Goal: Task Accomplishment & Management: Manage account settings

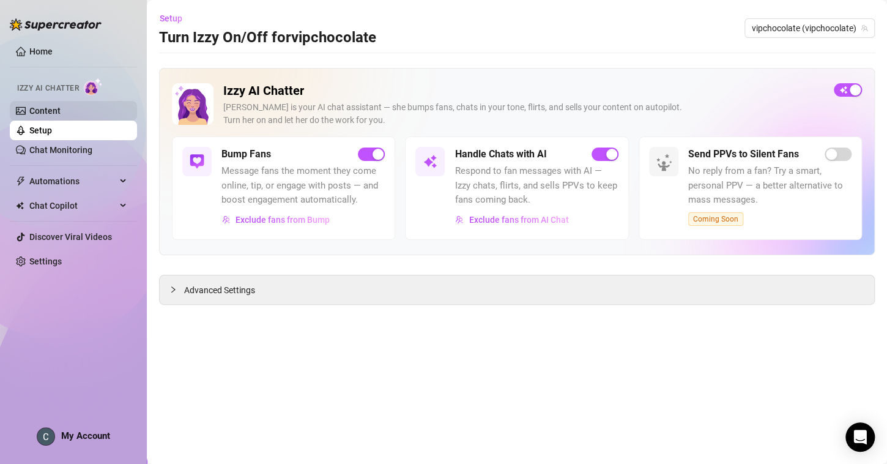
click at [61, 110] on link "Content" at bounding box center [44, 111] width 31 height 10
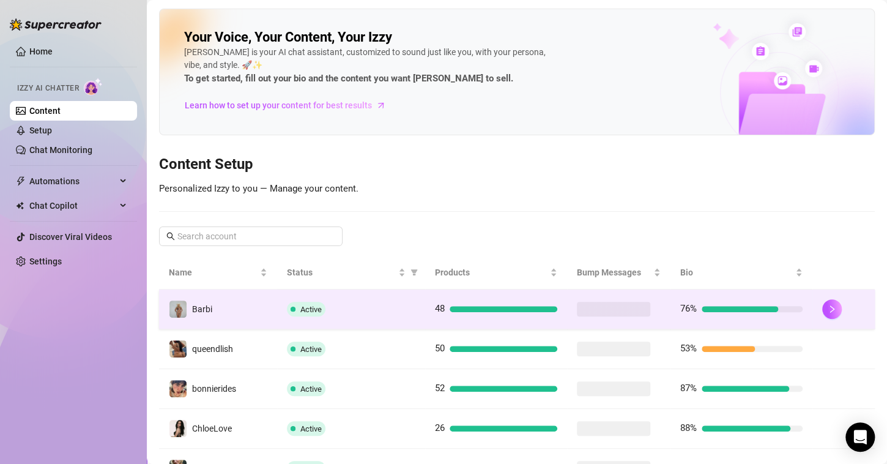
click at [240, 313] on td "Barbi" at bounding box center [218, 309] width 118 height 40
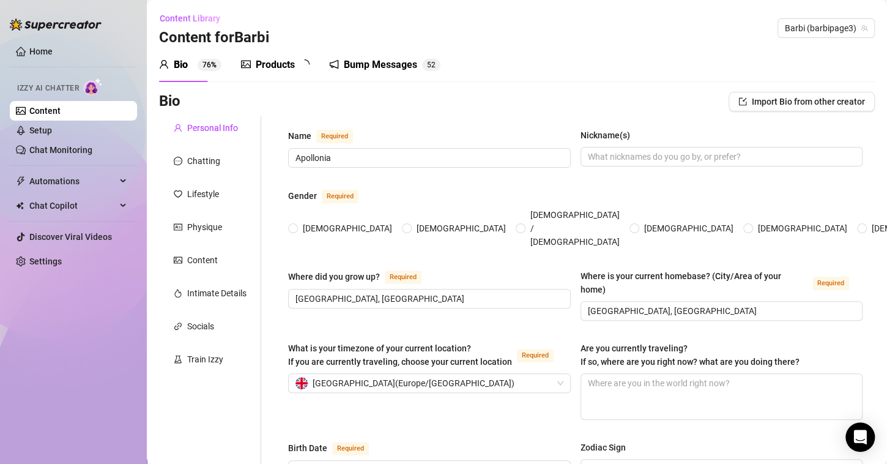
radio input "true"
type input "[DATE]"
click at [362, 64] on div "Bump Messages" at bounding box center [388, 64] width 73 height 15
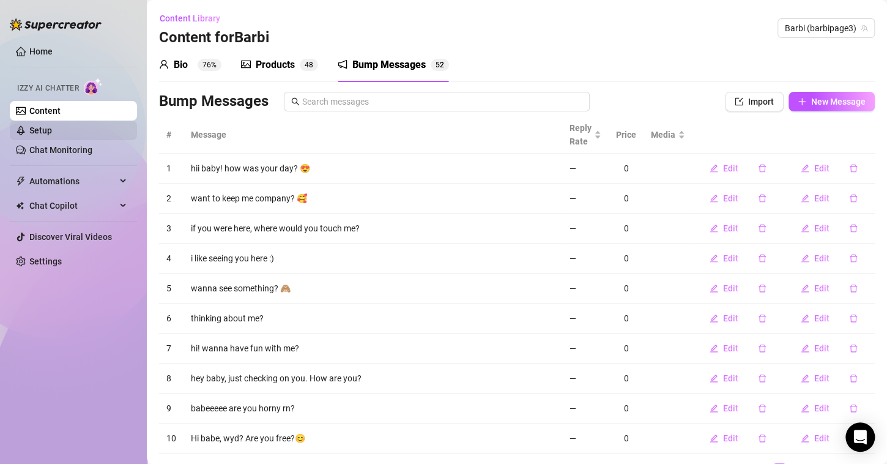
click at [52, 132] on link "Setup" at bounding box center [40, 130] width 23 height 10
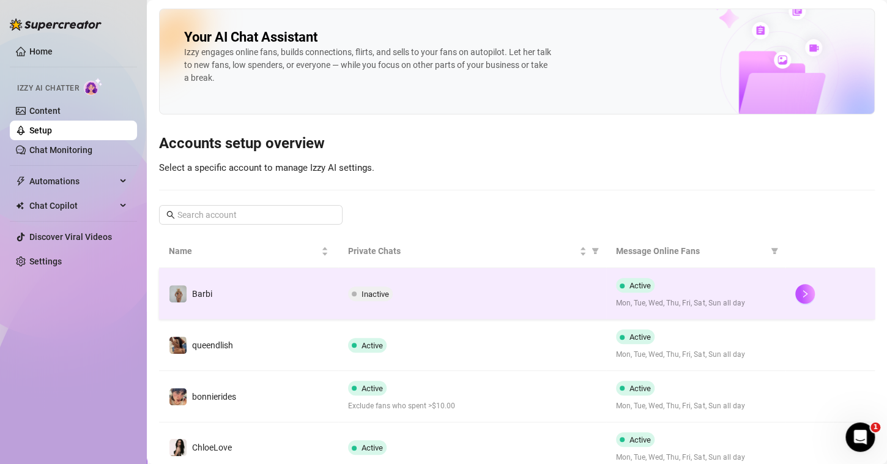
click at [648, 291] on div "Active Mon, Tue, Wed, Thu, Fri, Sat, Sun all day" at bounding box center [696, 293] width 160 height 31
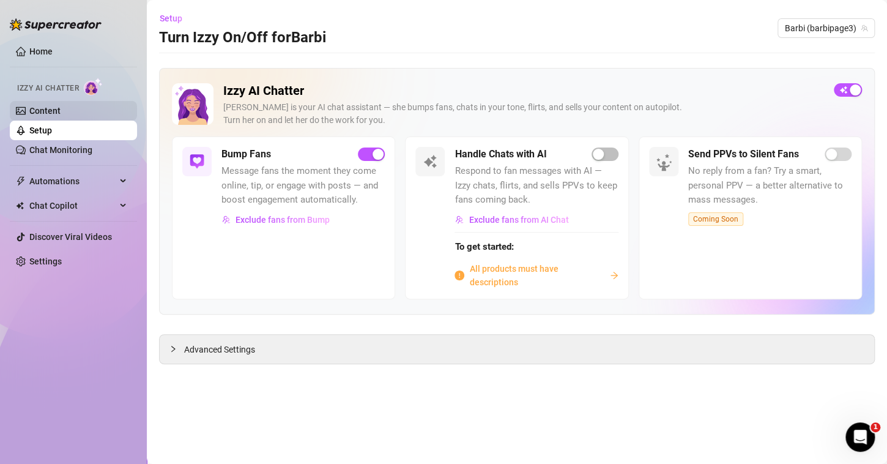
click at [61, 106] on link "Content" at bounding box center [44, 111] width 31 height 10
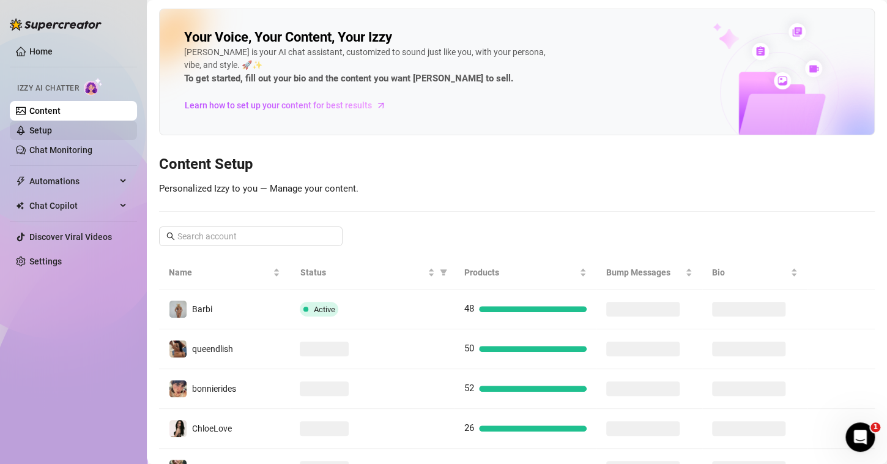
click at [52, 133] on link "Setup" at bounding box center [40, 130] width 23 height 10
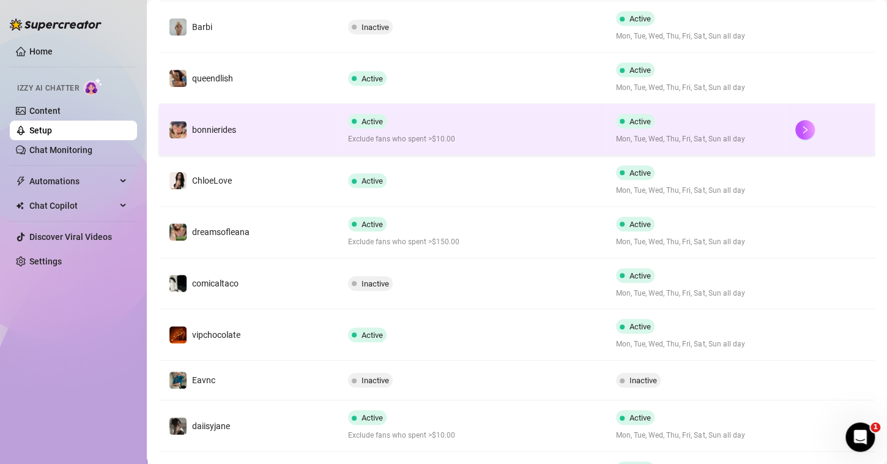
scroll to position [269, 0]
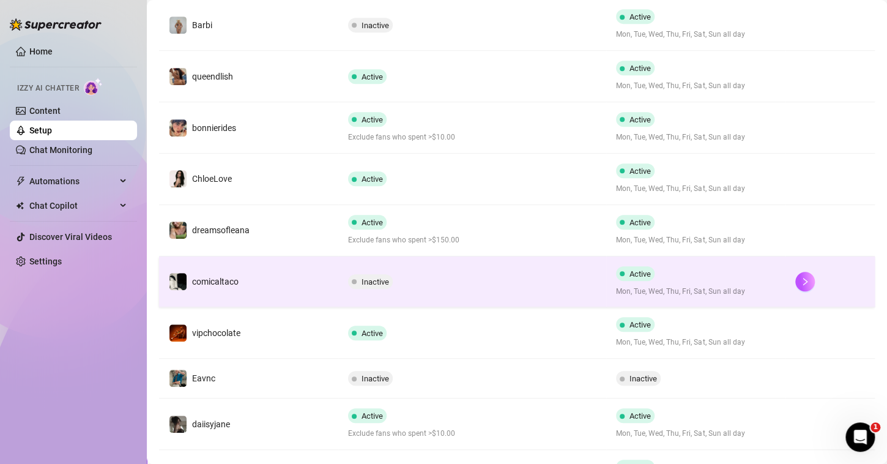
click at [629, 269] on span "Active" at bounding box center [639, 273] width 21 height 9
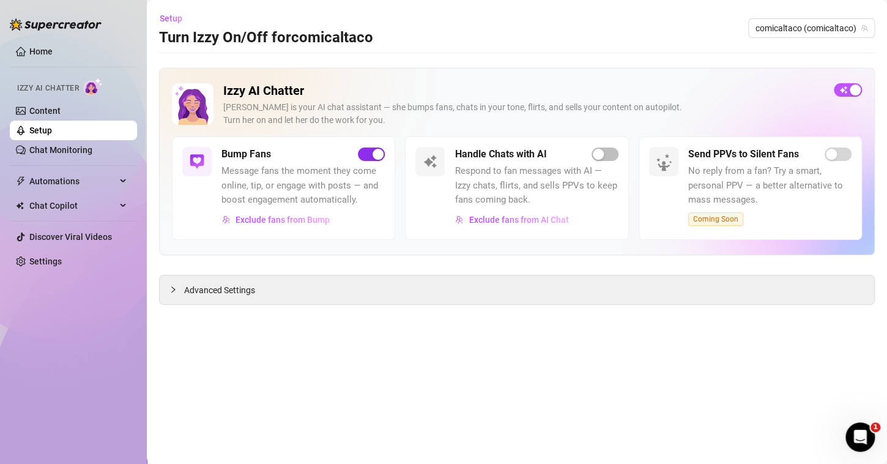
click at [364, 151] on span "button" at bounding box center [371, 153] width 27 height 13
click at [373, 154] on div "button" at bounding box center [378, 154] width 11 height 11
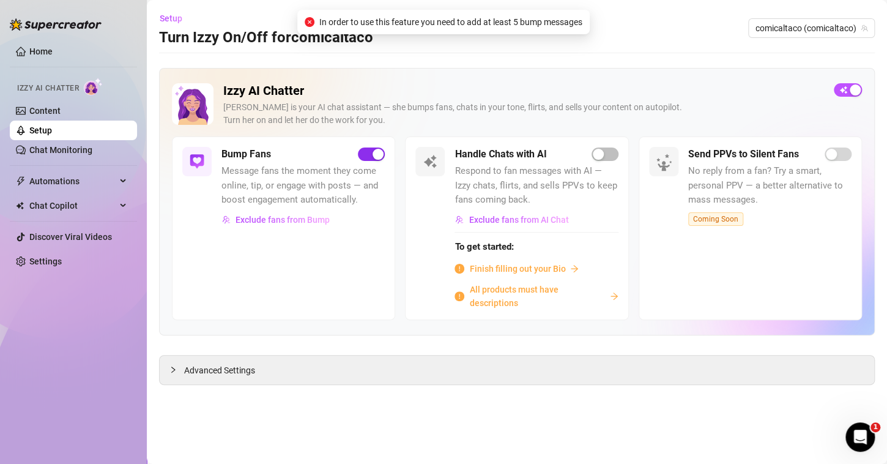
click at [373, 154] on div "button" at bounding box center [378, 154] width 11 height 11
click at [52, 131] on link "Setup" at bounding box center [40, 130] width 23 height 10
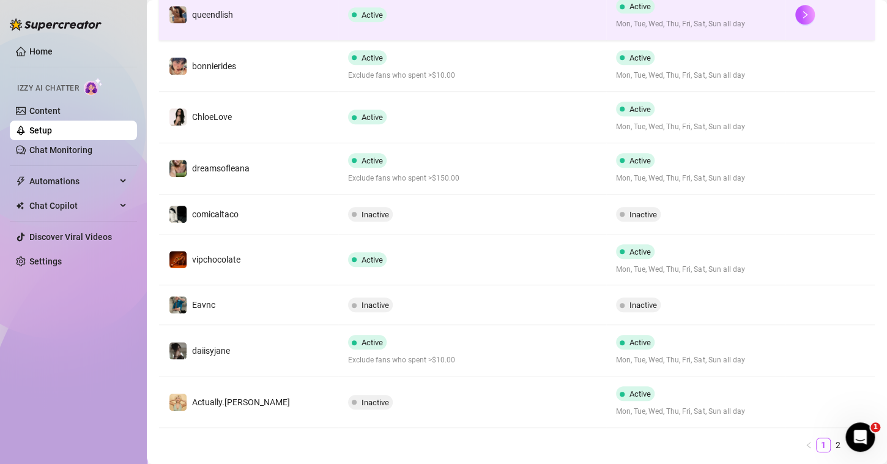
scroll to position [338, 0]
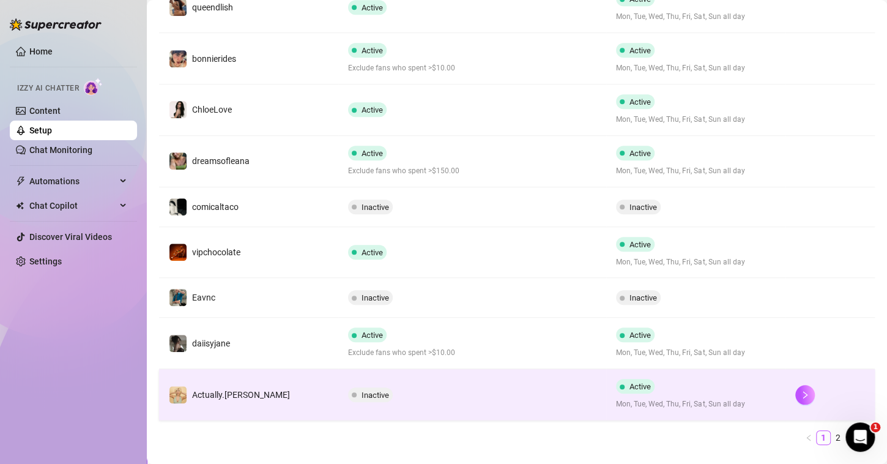
click at [631, 382] on span "Active" at bounding box center [639, 386] width 21 height 9
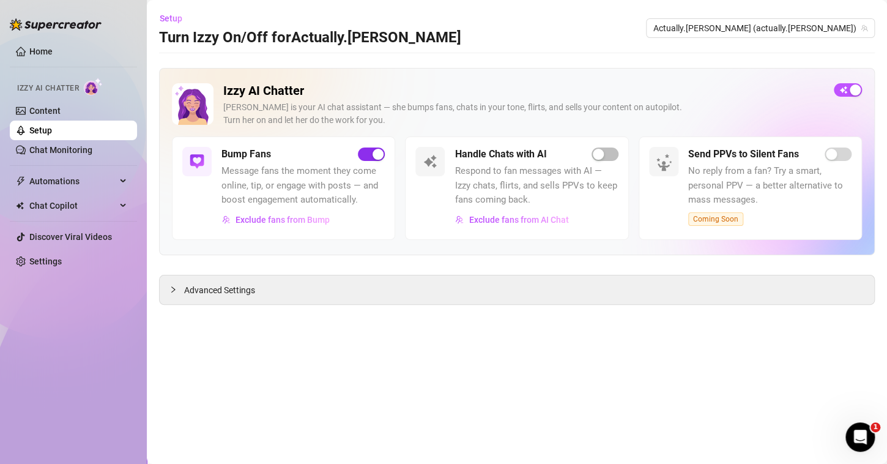
click at [371, 154] on button "button" at bounding box center [371, 153] width 27 height 13
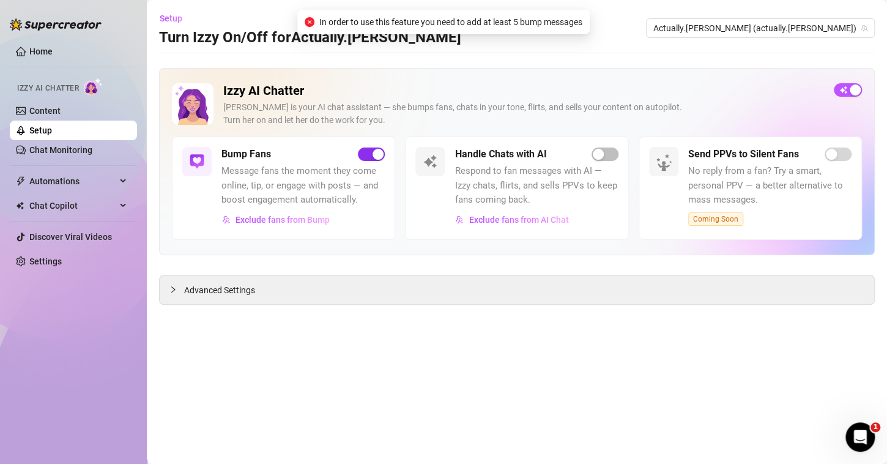
click at [371, 154] on button "button" at bounding box center [371, 153] width 27 height 13
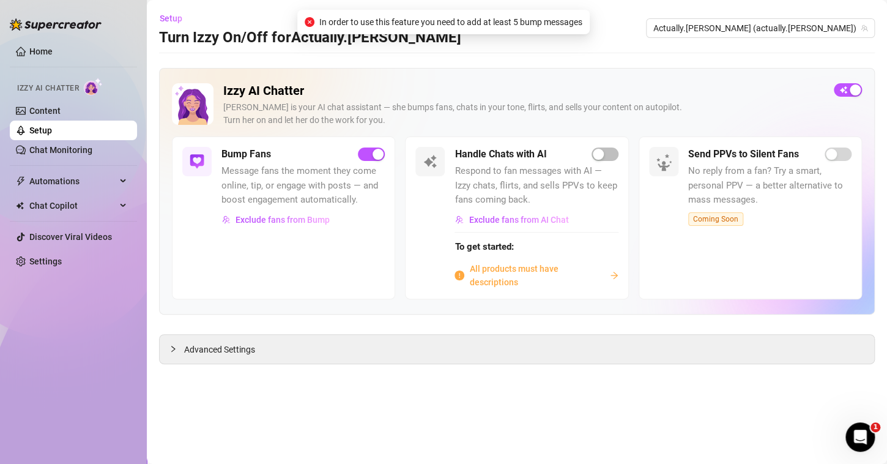
drag, startPoint x: 369, startPoint y: 152, endPoint x: 278, endPoint y: 168, distance: 92.0
click at [278, 168] on div "Bump Fans Message fans the moment they come online, tip, or engage with posts —…" at bounding box center [302, 188] width 163 height 83
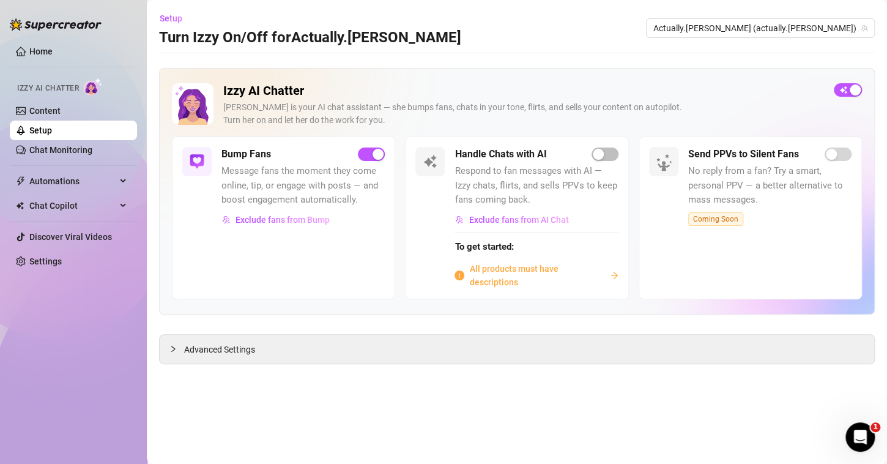
drag, startPoint x: 379, startPoint y: 154, endPoint x: 207, endPoint y: 168, distance: 172.5
click at [207, 168] on div "Bump Fans Message fans the moment they come online, tip, or engage with posts —…" at bounding box center [283, 217] width 223 height 162
click at [371, 156] on span "button" at bounding box center [371, 153] width 27 height 13
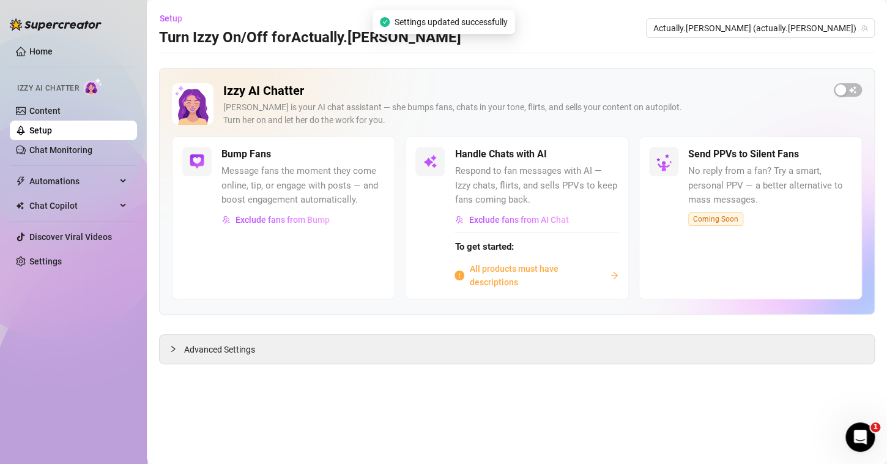
click at [52, 125] on link "Setup" at bounding box center [40, 130] width 23 height 10
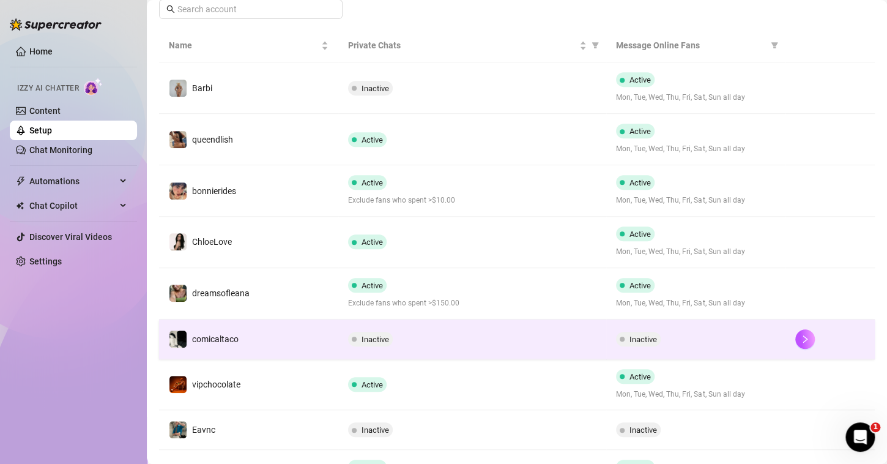
scroll to position [351, 0]
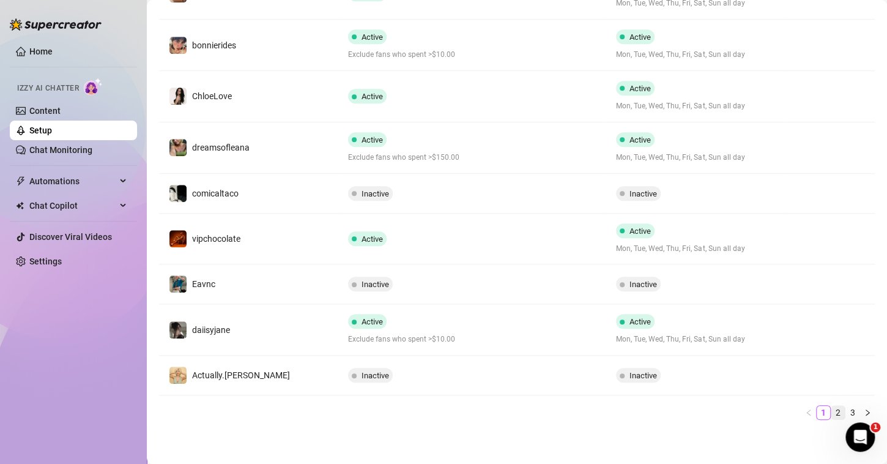
click at [831, 411] on link "2" at bounding box center [837, 412] width 13 height 13
